Goal: Task Accomplishment & Management: Manage account settings

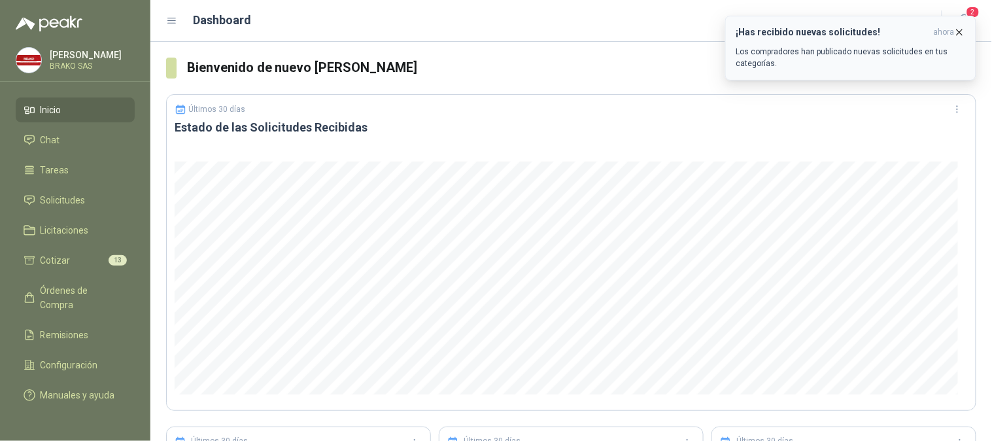
click at [963, 27] on icon "button" at bounding box center [959, 32] width 11 height 11
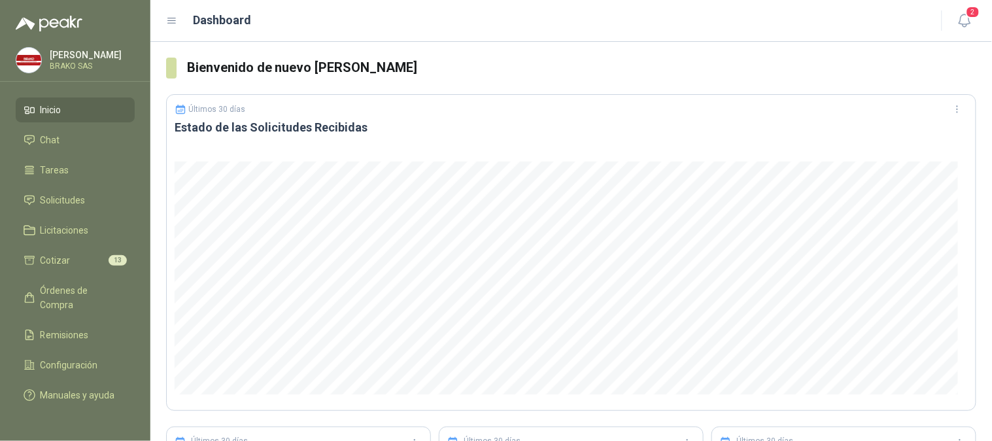
click at [970, 16] on div "¡Has recibido nuevas solicitudes! ahora Los compradores han publicado nuevas so…" at bounding box center [850, 16] width 251 height 0
click at [975, 14] on span "2" at bounding box center [973, 12] width 14 height 12
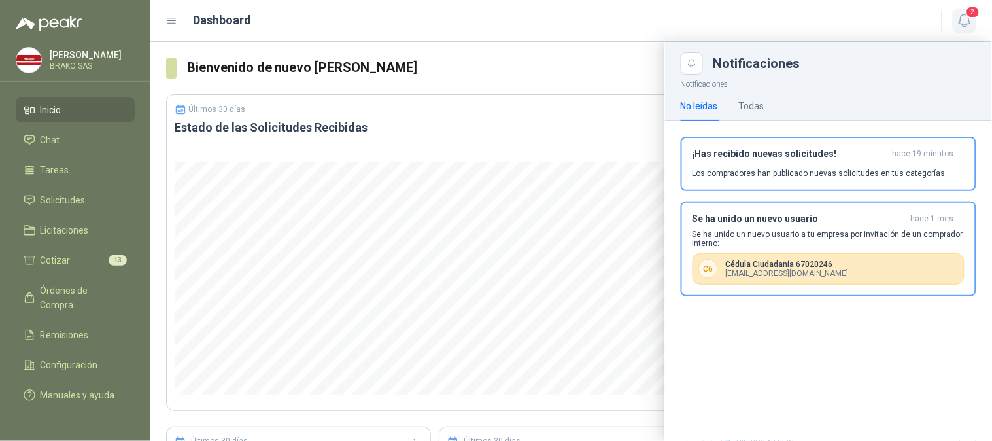
click at [975, 14] on span "2" at bounding box center [973, 12] width 14 height 12
click at [796, 270] on p "[EMAIL_ADDRESS][DOMAIN_NAME]" at bounding box center [787, 273] width 123 height 9
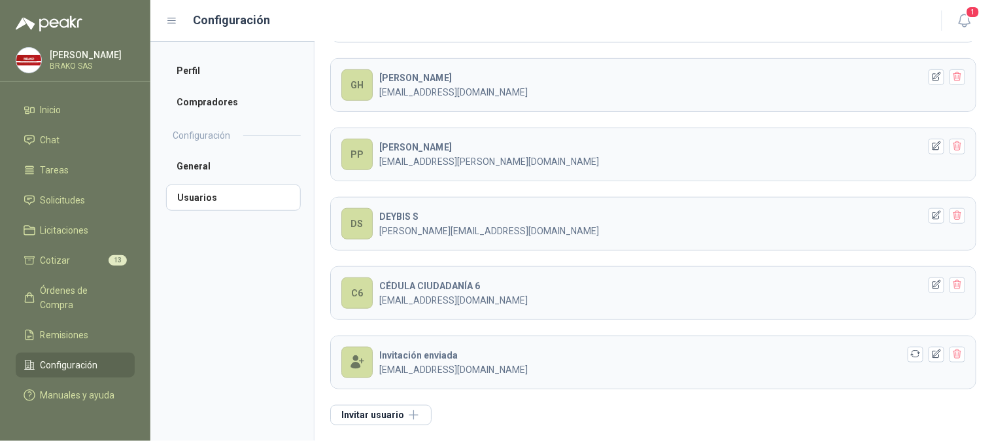
scroll to position [185, 0]
click at [86, 111] on li "Inicio" at bounding box center [75, 110] width 103 height 14
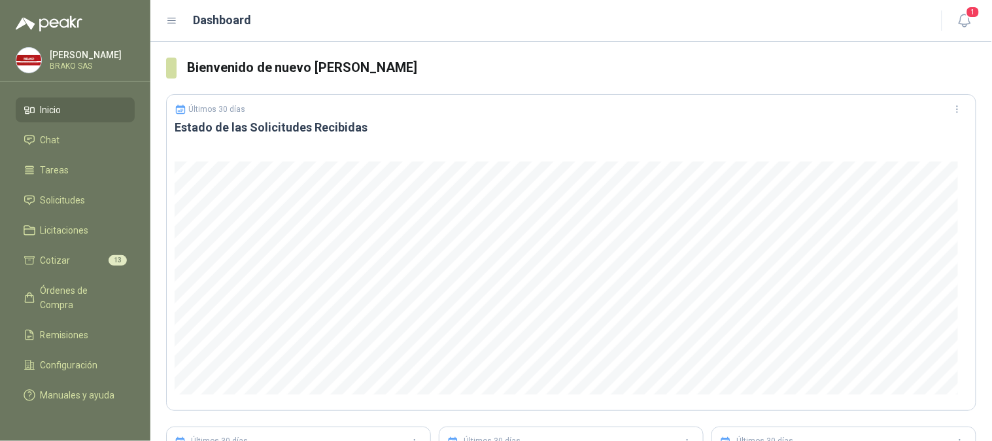
click at [90, 101] on link "Inicio" at bounding box center [75, 109] width 119 height 25
click at [90, 107] on li "Inicio" at bounding box center [75, 110] width 103 height 14
click at [71, 193] on span "Solicitudes" at bounding box center [63, 200] width 45 height 14
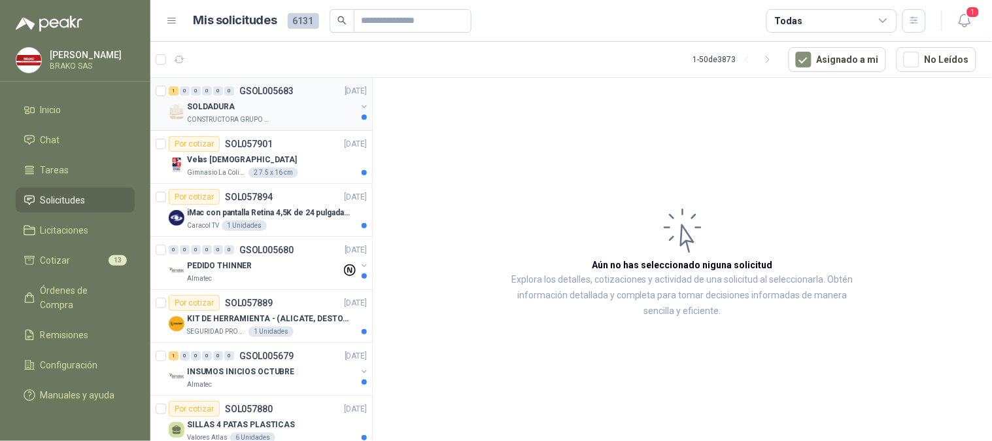
click at [260, 114] on p "CONSTRUCTORA GRUPO FIP" at bounding box center [228, 119] width 82 height 10
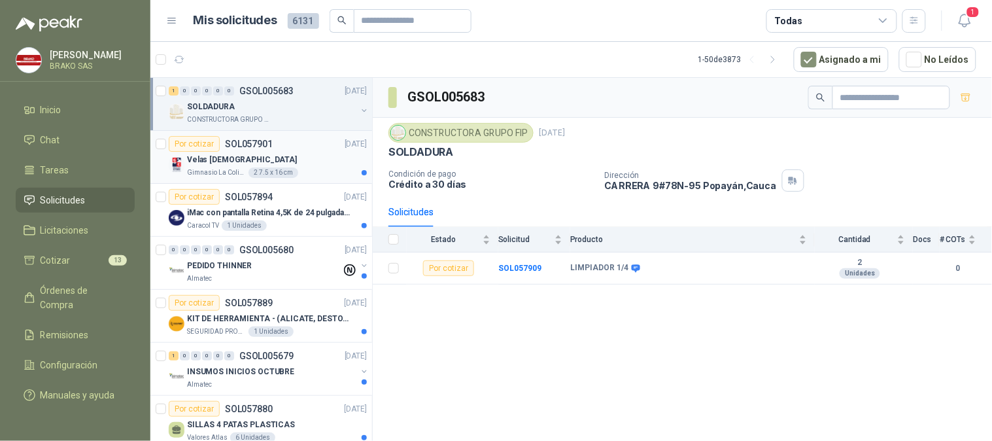
click at [217, 161] on p "Velas [DEMOGRAPHIC_DATA]" at bounding box center [242, 160] width 110 height 12
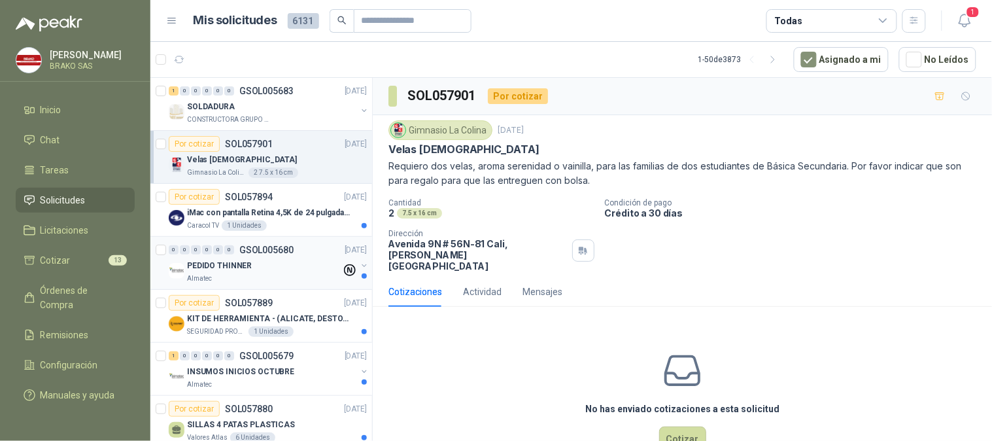
click at [203, 263] on p "PEDIDO THINNER" at bounding box center [219, 266] width 65 height 12
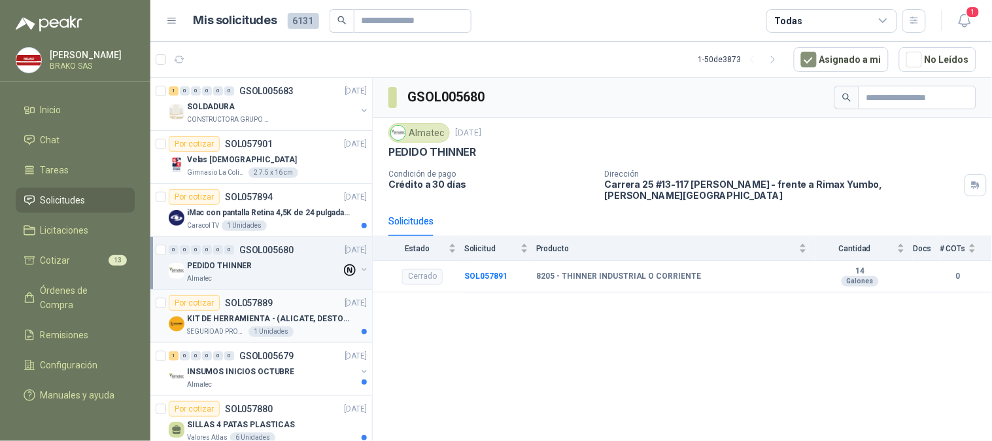
click at [217, 322] on p "KIT DE HERRAMIENTA - (ALICATE, DESTORNILLADOR,LLAVE DE EXPANSION, CRUCETA,LLAVE…" at bounding box center [268, 319] width 163 height 12
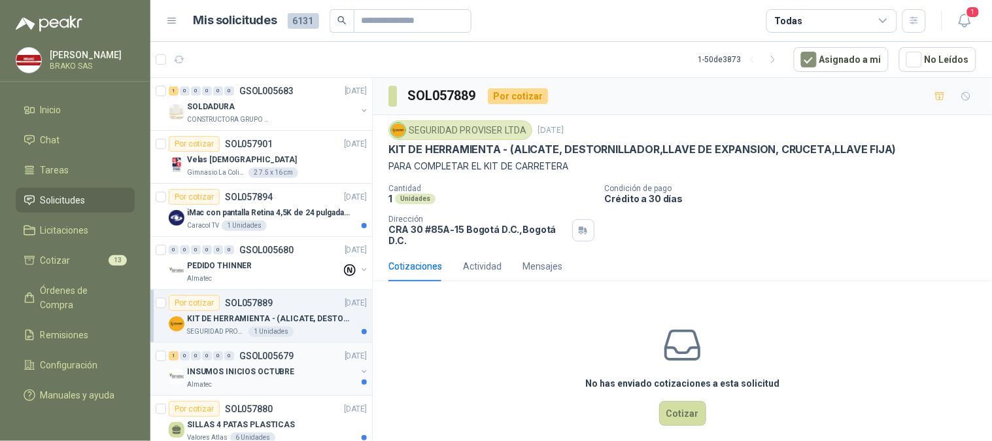
click at [224, 370] on p "INSUMOS INICIOS OCTUBRE" at bounding box center [240, 372] width 107 height 12
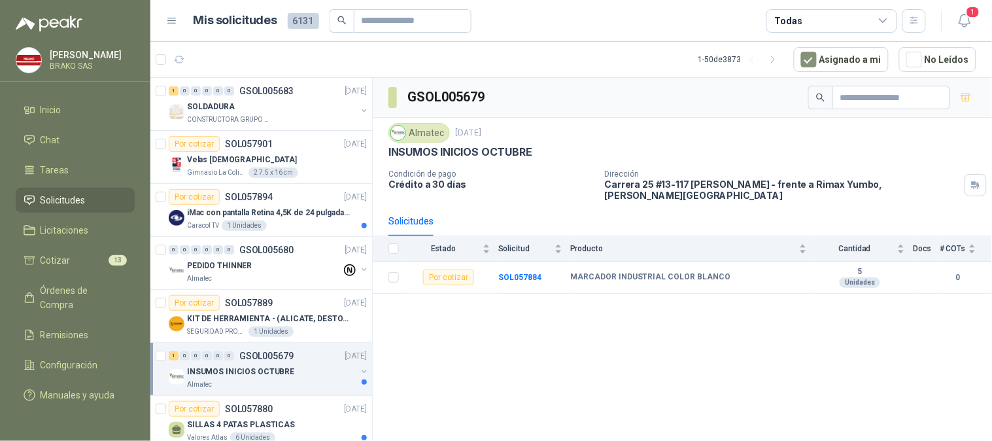
scroll to position [145, 0]
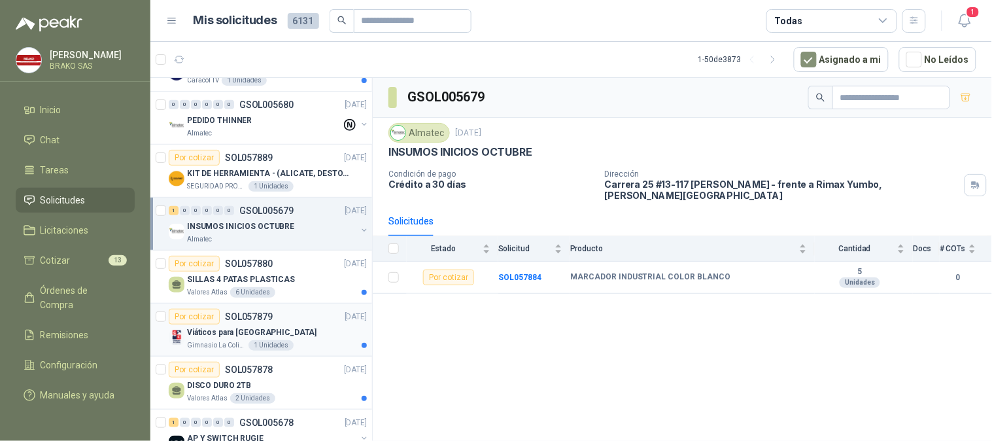
click at [207, 331] on p "Viáticos para [GEOGRAPHIC_DATA]" at bounding box center [252, 332] width 130 height 12
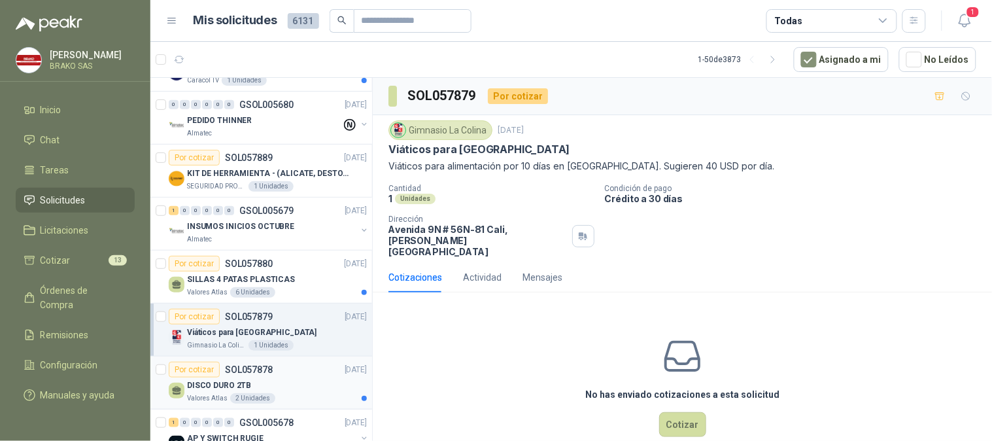
click at [222, 382] on p "DISCO DURO 2TB" at bounding box center [219, 385] width 64 height 12
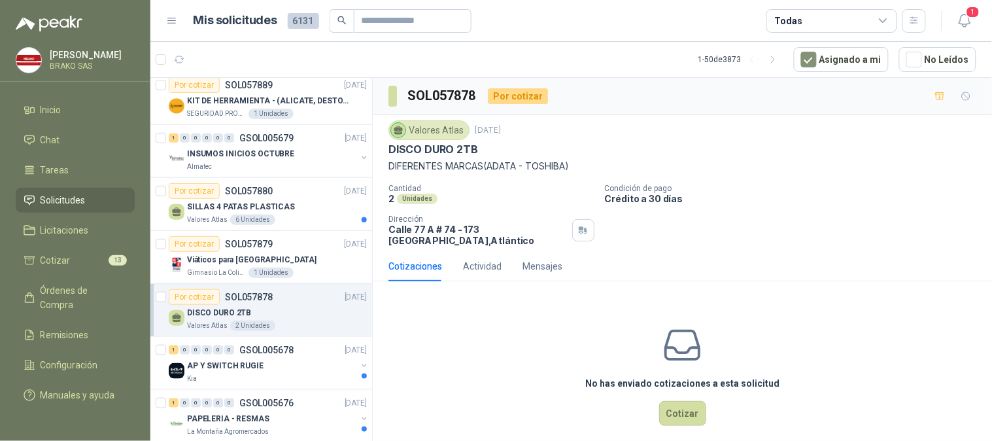
scroll to position [290, 0]
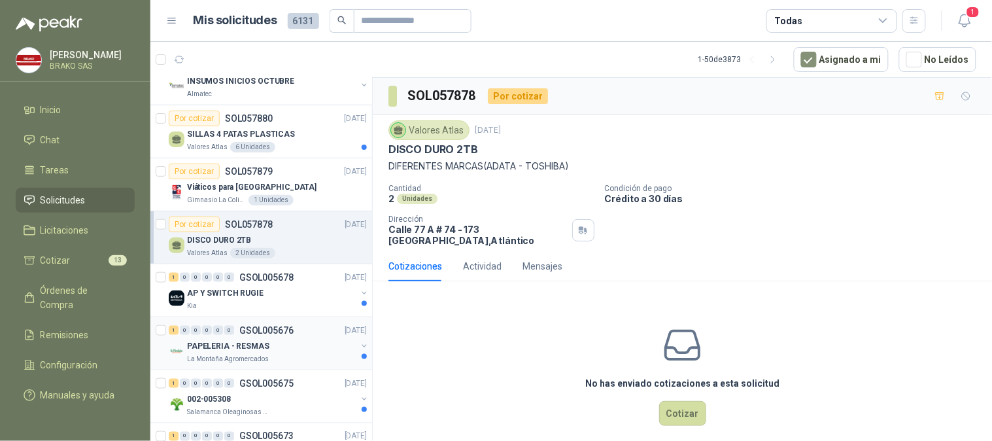
click at [216, 355] on p "La Montaña Agromercados" at bounding box center [228, 359] width 82 height 10
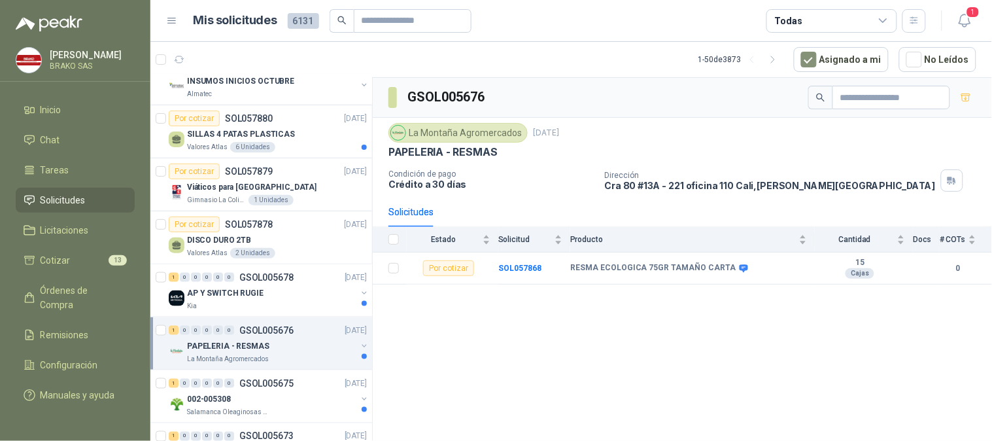
scroll to position [363, 0]
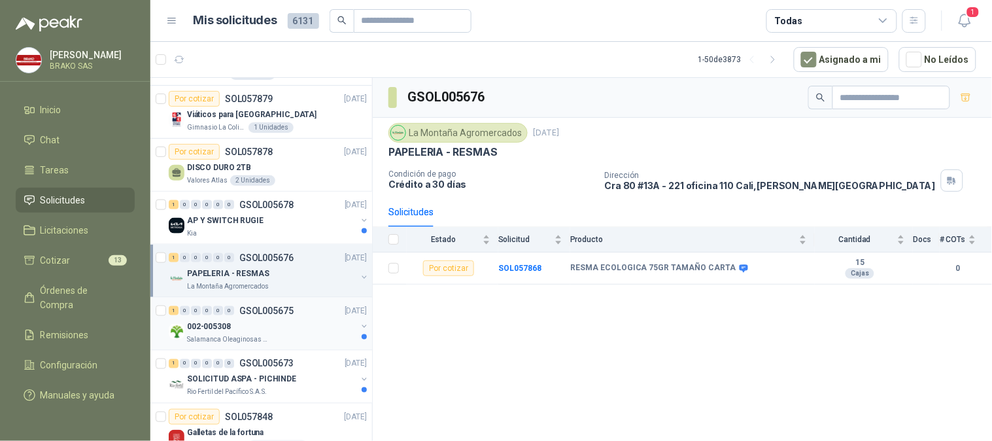
click at [219, 335] on p "Salamanca Oleaginosas SAS" at bounding box center [228, 339] width 82 height 10
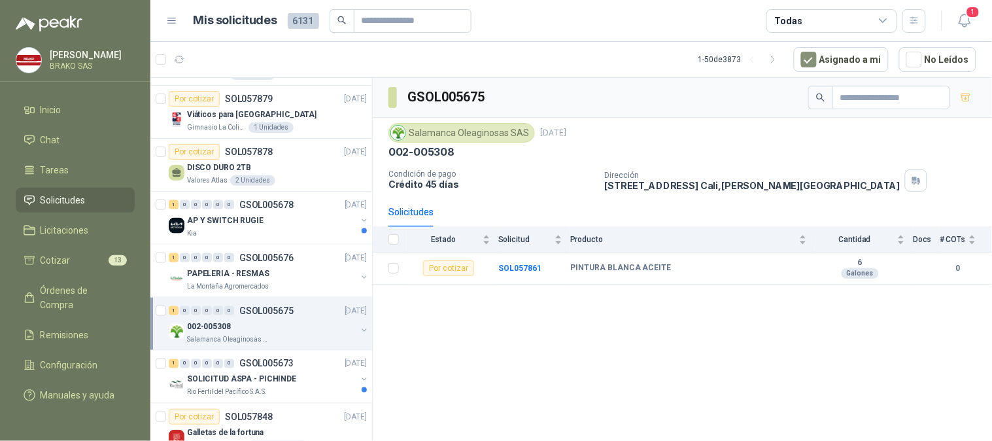
scroll to position [436, 0]
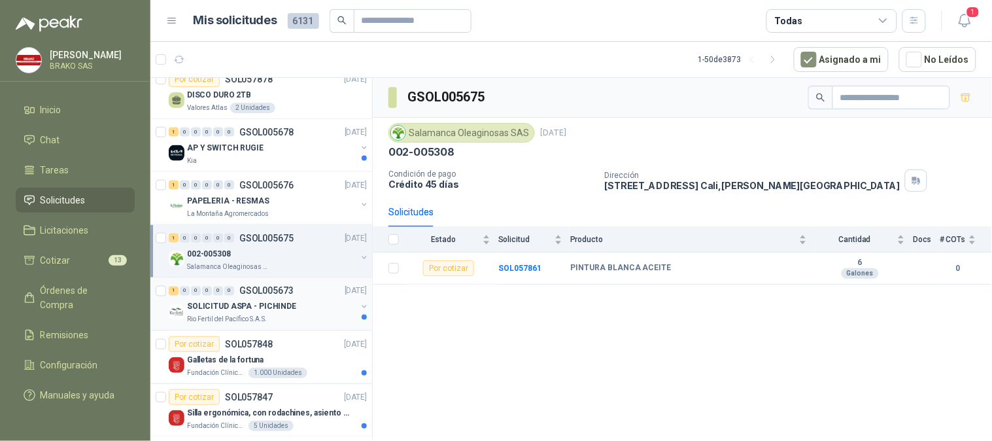
click at [216, 306] on p "SOLICITUD ASPA - PICHINDE" at bounding box center [241, 307] width 109 height 12
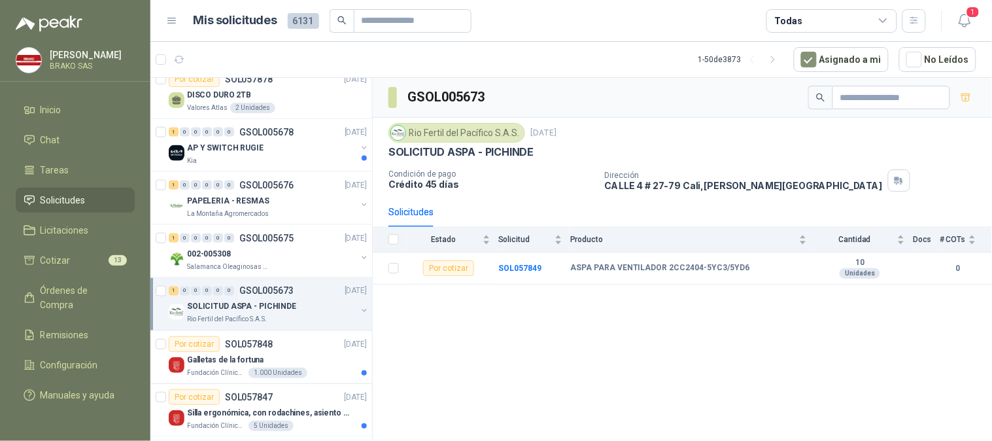
scroll to position [581, 0]
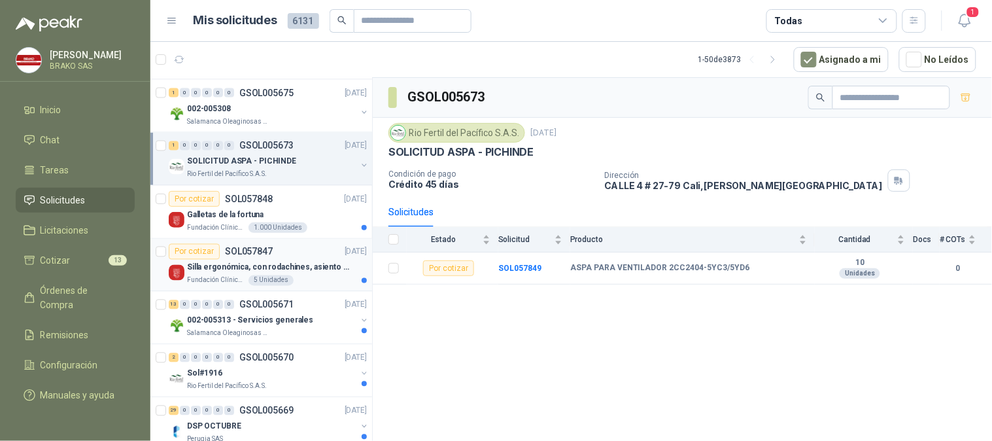
click at [215, 269] on p "Silla ergonómica, con rodachines, asiento ajustable en altura, espaldar alto," at bounding box center [268, 268] width 163 height 12
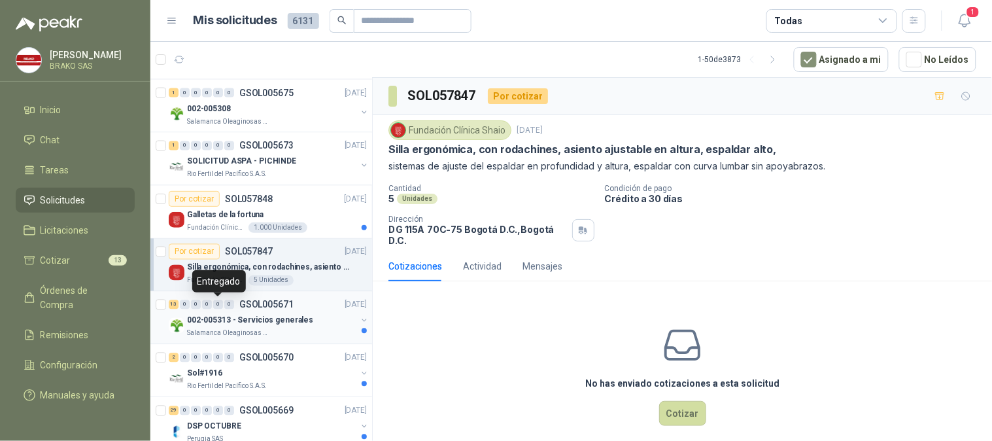
click at [217, 331] on p "Salamanca Oleaginosas SAS" at bounding box center [228, 333] width 82 height 10
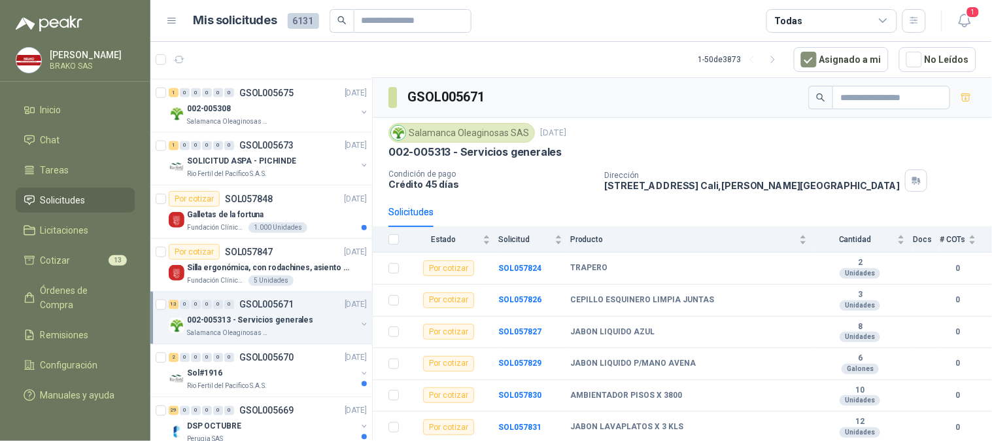
scroll to position [727, 0]
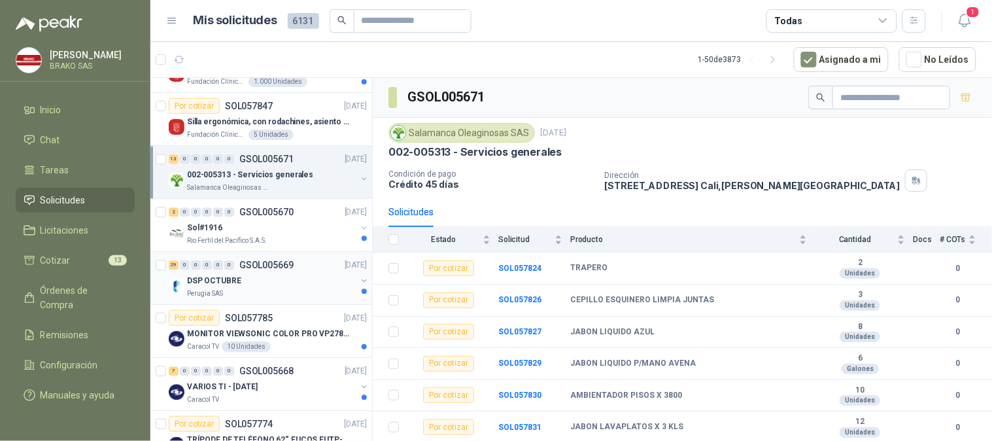
click at [220, 282] on p "DSP OCTUBRE" at bounding box center [214, 281] width 54 height 12
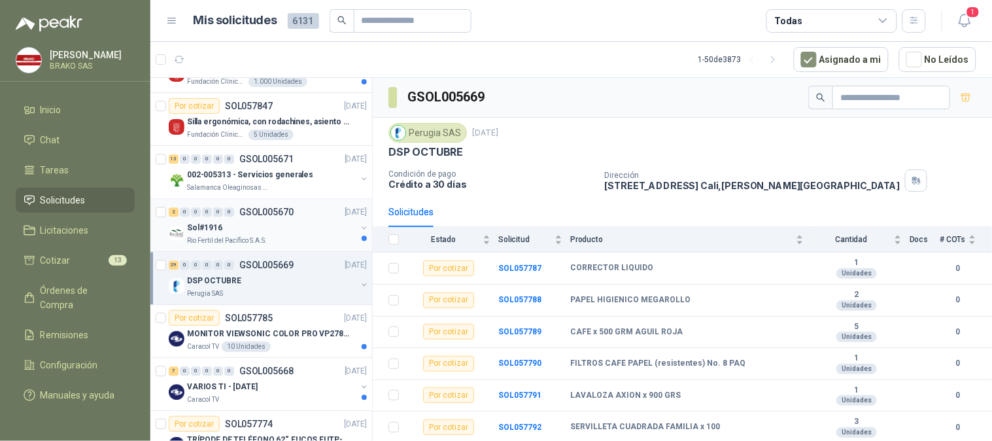
scroll to position [581, 0]
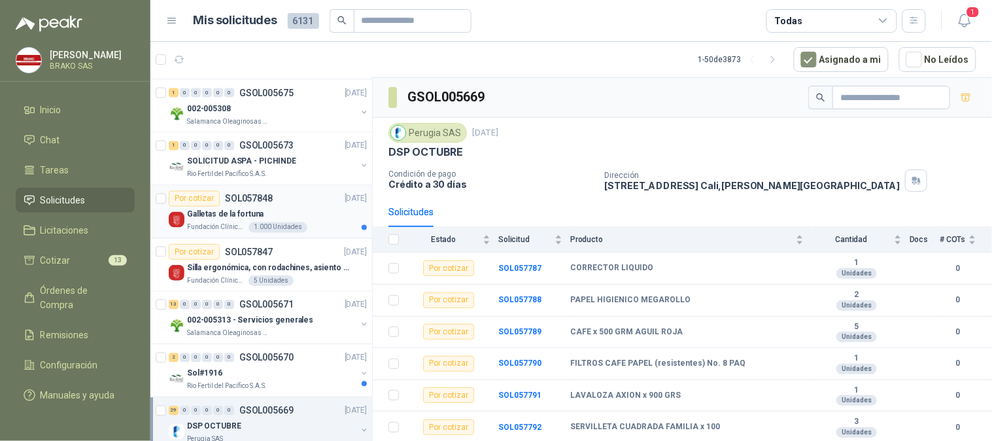
click at [259, 219] on p "Galletas de la fortuna" at bounding box center [225, 215] width 77 height 12
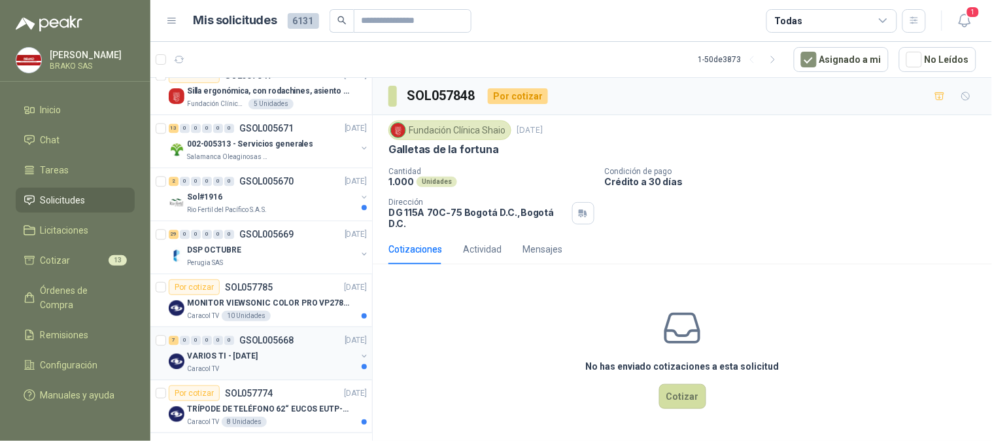
scroll to position [910, 0]
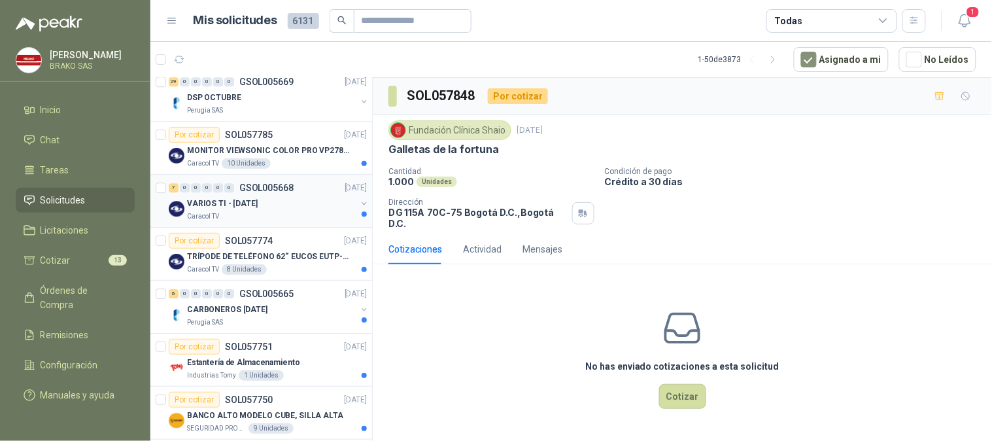
click at [224, 204] on p "VARIOS TI - [DATE]" at bounding box center [222, 204] width 71 height 12
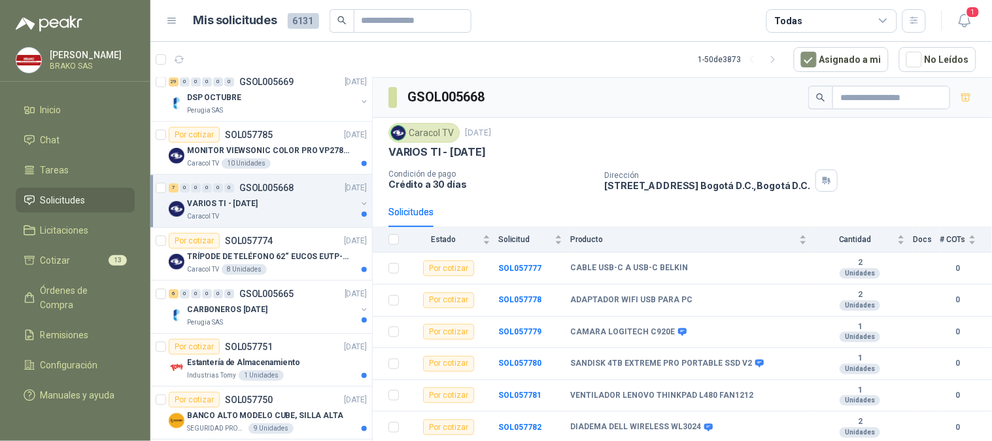
click at [239, 212] on div "Caracol TV" at bounding box center [271, 216] width 169 height 10
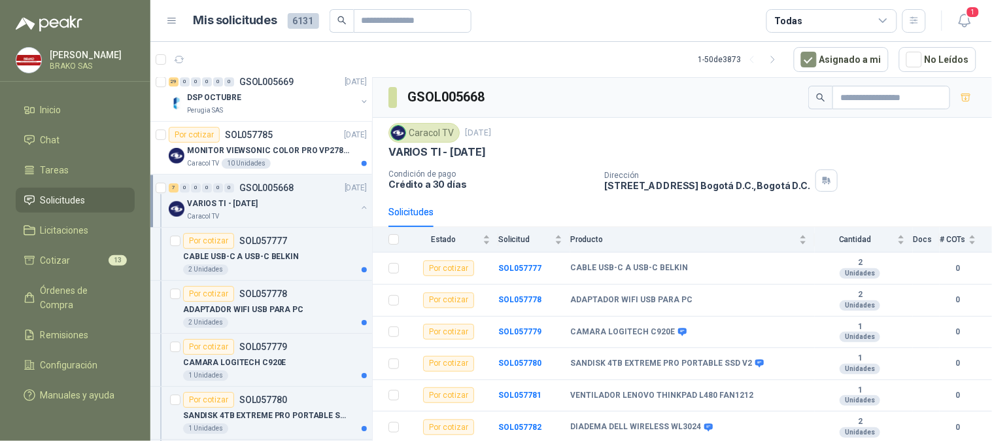
scroll to position [5, 0]
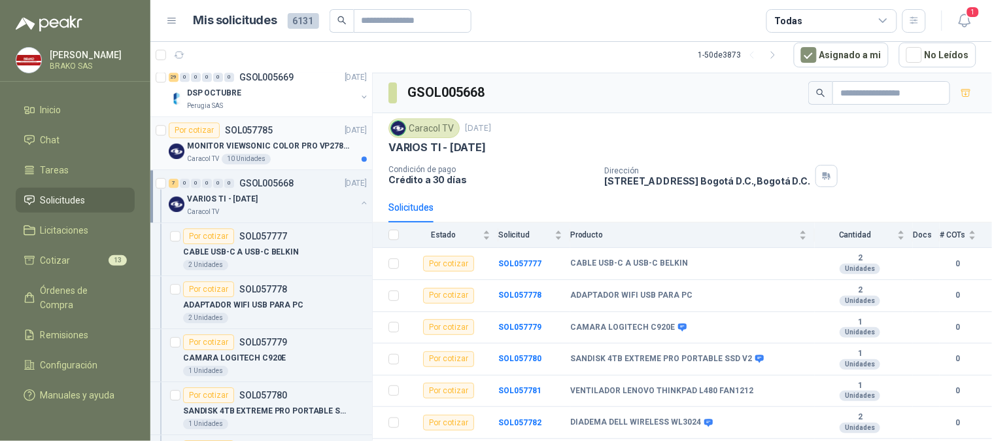
click at [249, 161] on div "10 Unidades" at bounding box center [246, 159] width 49 height 10
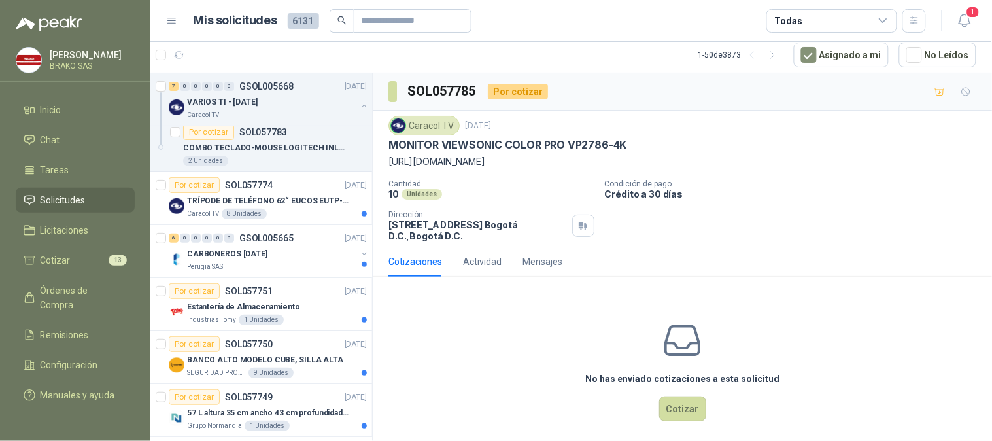
scroll to position [1357, 0]
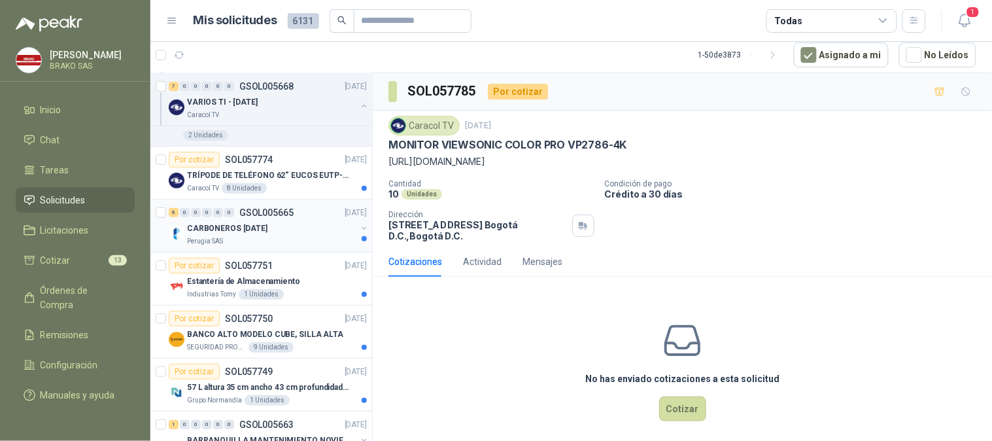
click at [260, 230] on p "CARBONEROS [DATE]" at bounding box center [227, 228] width 80 height 12
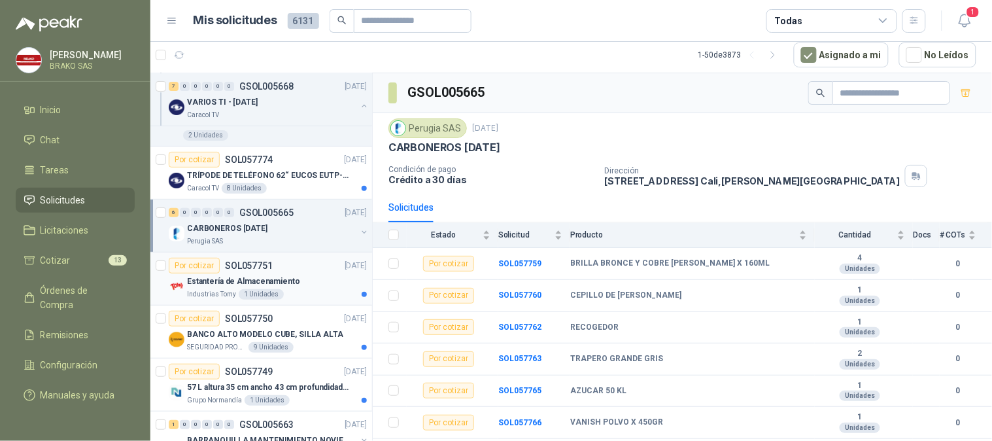
click at [263, 286] on p "Estantería de Almacenamiento" at bounding box center [243, 281] width 113 height 12
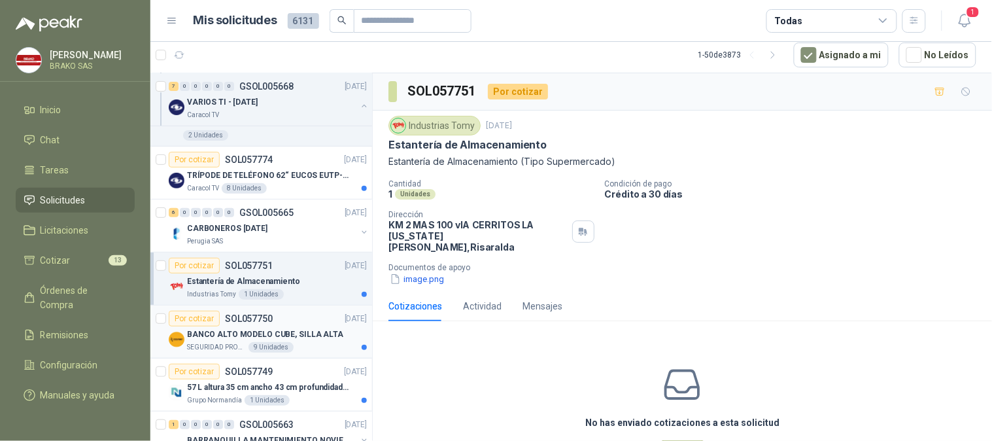
click at [259, 339] on p "BANCO ALTO MODELO CUBE, SILLA ALTA" at bounding box center [265, 334] width 156 height 12
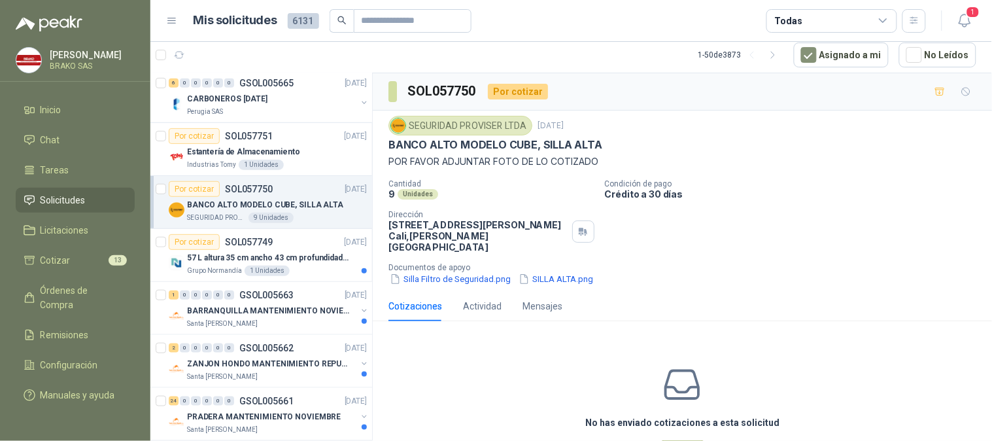
scroll to position [1505, 0]
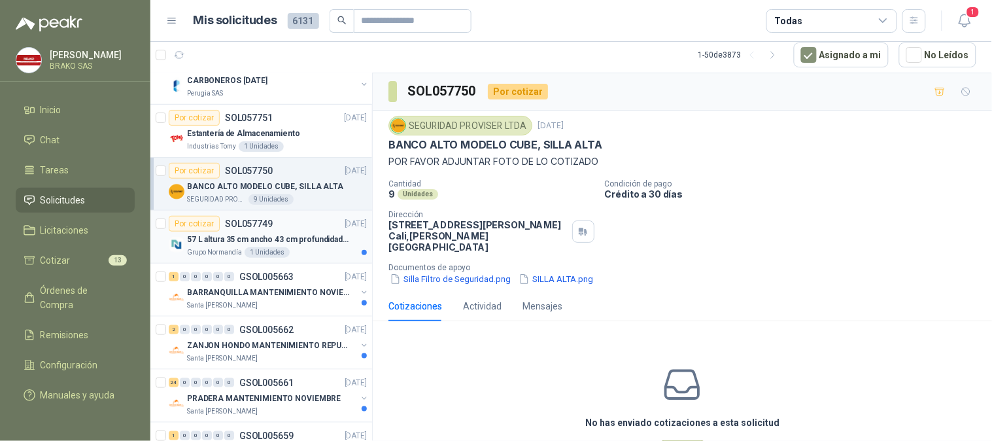
click at [236, 247] on div "57 L altura 35 cm ancho 43 cm profundidad 39 cm" at bounding box center [277, 240] width 180 height 16
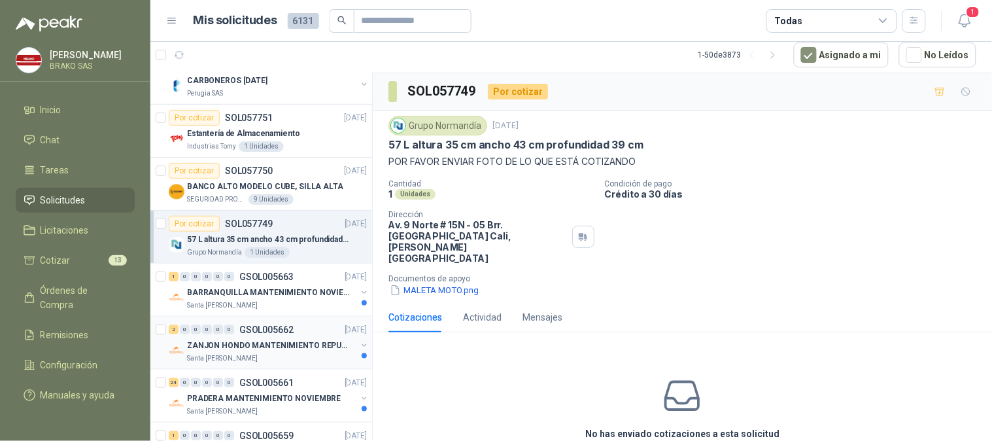
click at [232, 350] on p "ZANJON HONDO MANTENIMIENTO REPUESTOS" at bounding box center [268, 345] width 163 height 12
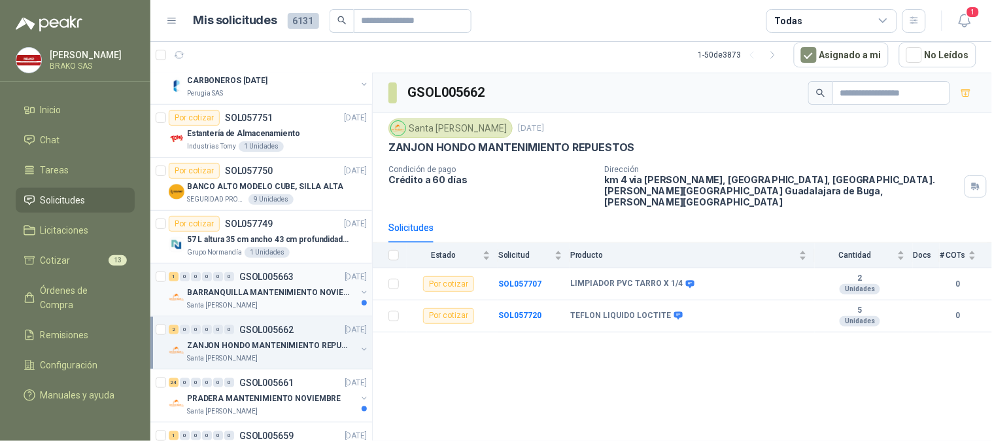
click at [220, 292] on p "BARRANQUILLA MANTENIMIENTO NOVIEMBRE" at bounding box center [268, 292] width 163 height 12
